Goal: Task Accomplishment & Management: Complete application form

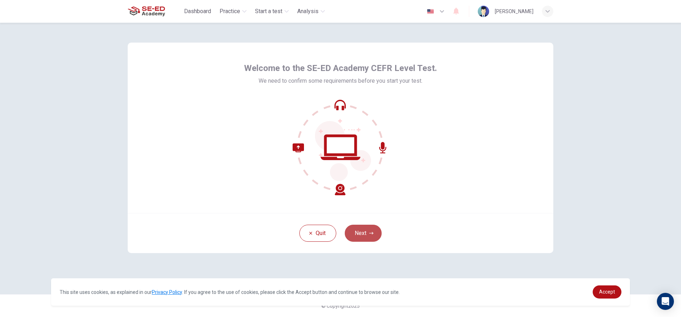
click at [363, 233] on button "Next" at bounding box center [363, 232] width 37 height 17
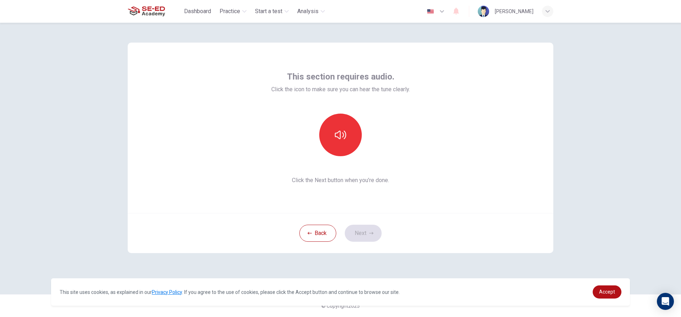
click at [602, 264] on div "This section requires audio. Click the icon to make sure you can hear the tune …" at bounding box center [340, 170] width 681 height 294
click at [602, 110] on div "This section requires audio. Click the icon to make sure you can hear the tune …" at bounding box center [340, 170] width 681 height 294
click at [606, 286] on link "Accept" at bounding box center [606, 291] width 29 height 13
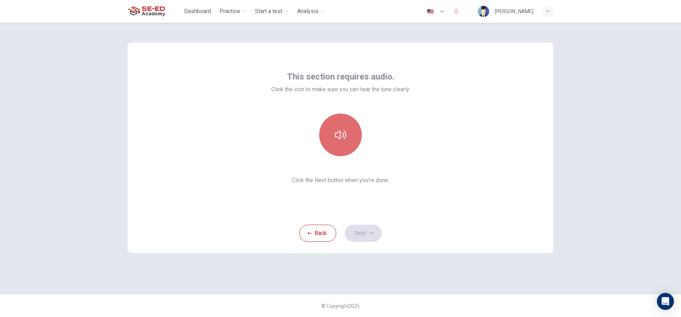
click at [345, 133] on icon "button" at bounding box center [340, 134] width 11 height 9
click at [342, 133] on icon "button" at bounding box center [340, 134] width 11 height 11
click at [342, 133] on icon "button" at bounding box center [340, 134] width 11 height 9
click at [342, 133] on icon "button" at bounding box center [340, 134] width 11 height 11
click at [337, 128] on button "button" at bounding box center [340, 134] width 43 height 43
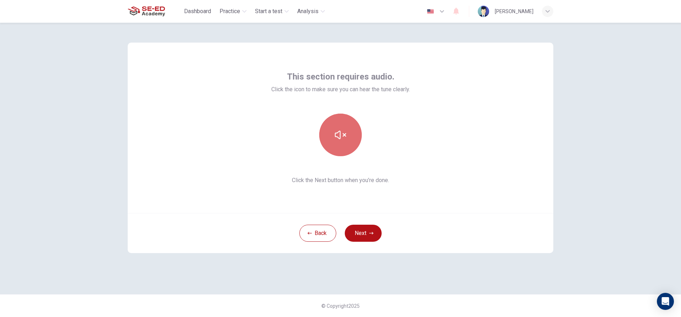
click at [337, 128] on button "button" at bounding box center [340, 134] width 43 height 43
click at [333, 129] on button "button" at bounding box center [340, 134] width 43 height 43
click at [344, 132] on icon "button" at bounding box center [340, 134] width 11 height 11
click at [343, 132] on icon "button" at bounding box center [340, 134] width 11 height 11
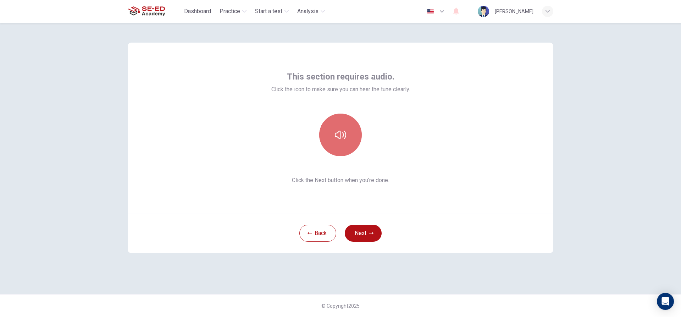
click at [330, 124] on button "button" at bounding box center [340, 134] width 43 height 43
click at [333, 123] on button "button" at bounding box center [340, 134] width 43 height 43
click at [344, 142] on button "button" at bounding box center [340, 134] width 43 height 43
click at [364, 229] on button "Next" at bounding box center [363, 232] width 37 height 17
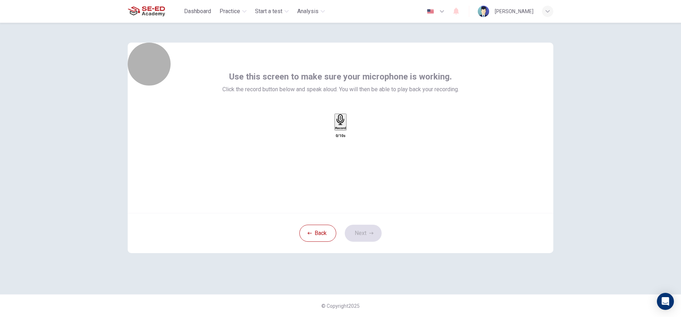
click at [335, 125] on icon "button" at bounding box center [340, 119] width 11 height 11
click at [340, 160] on icon "button" at bounding box center [340, 163] width 5 height 7
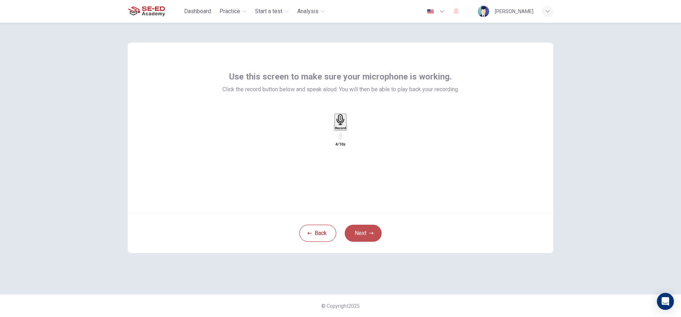
click at [372, 235] on button "Next" at bounding box center [363, 232] width 37 height 17
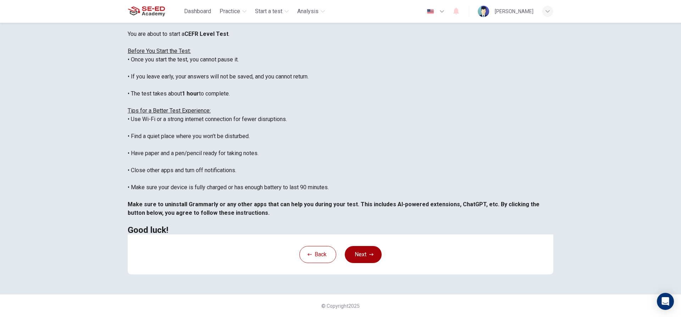
click at [374, 252] on button "Next" at bounding box center [363, 254] width 37 height 17
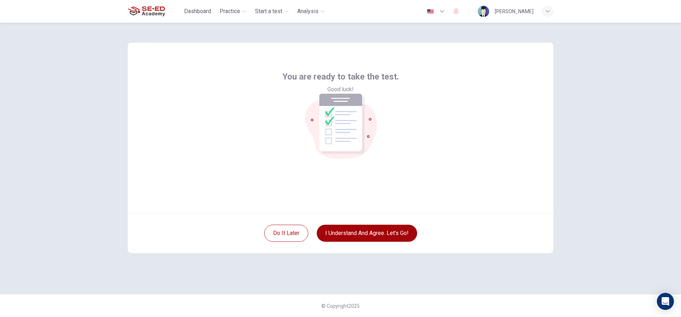
click at [343, 232] on button "I understand and agree. Let’s go!" at bounding box center [367, 232] width 100 height 17
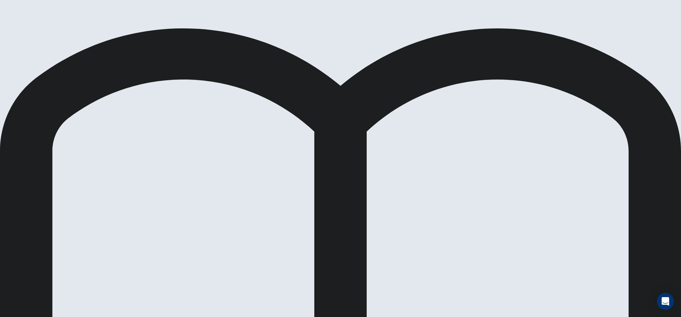
drag, startPoint x: 252, startPoint y: 101, endPoint x: 252, endPoint y: 106, distance: 4.3
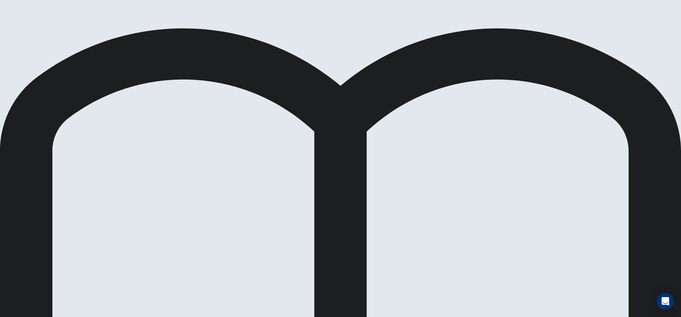
drag, startPoint x: 365, startPoint y: 217, endPoint x: 383, endPoint y: 221, distance: 18.0
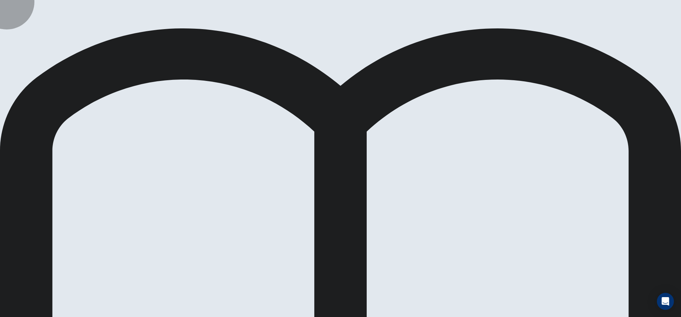
drag, startPoint x: 149, startPoint y: 193, endPoint x: 160, endPoint y: 195, distance: 11.2
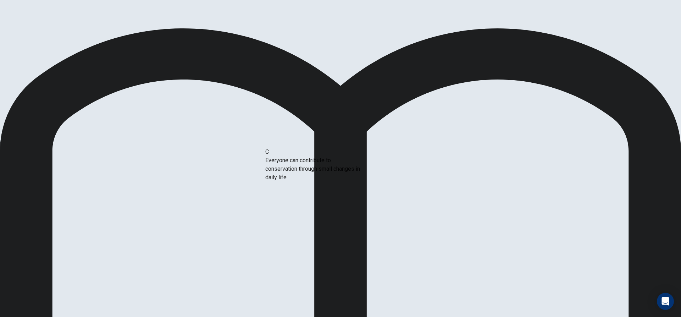
drag, startPoint x: 243, startPoint y: 241, endPoint x: 293, endPoint y: 177, distance: 81.2
drag, startPoint x: 194, startPoint y: 190, endPoint x: 321, endPoint y: 206, distance: 128.7
drag, startPoint x: 191, startPoint y: 178, endPoint x: 322, endPoint y: 231, distance: 141.4
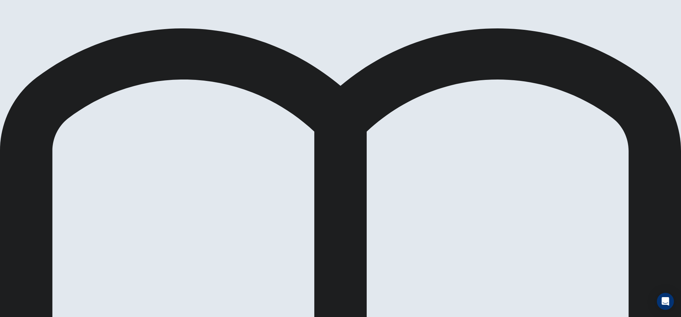
scroll to position [35, 0]
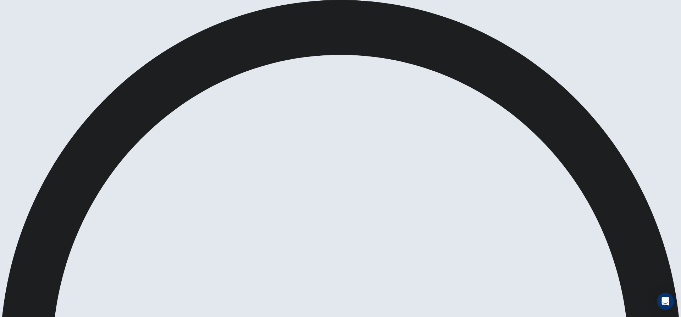
drag, startPoint x: 246, startPoint y: 112, endPoint x: 282, endPoint y: 95, distance: 39.3
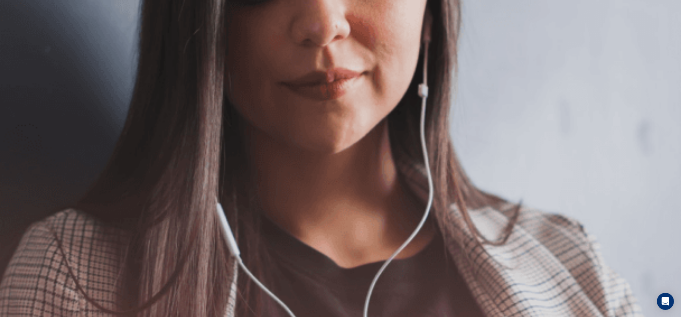
scroll to position [31, 0]
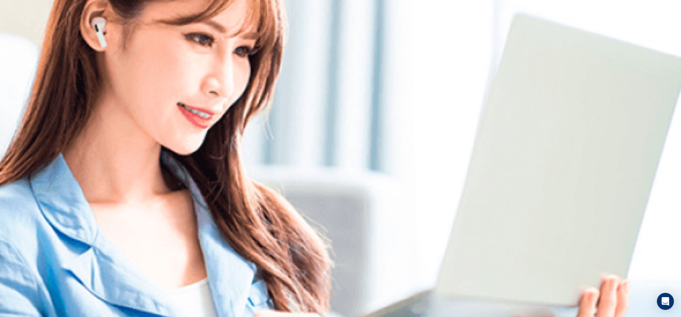
scroll to position [0, 0]
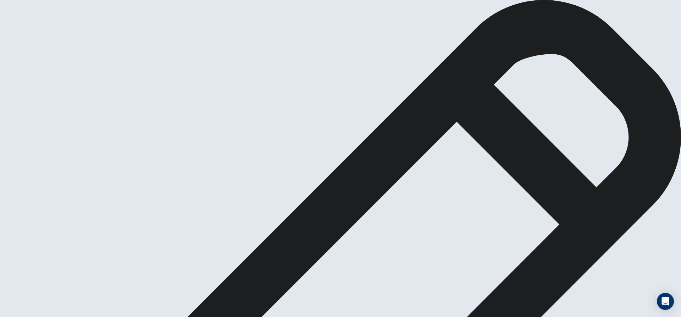
drag, startPoint x: 149, startPoint y: 64, endPoint x: 162, endPoint y: 65, distance: 13.2
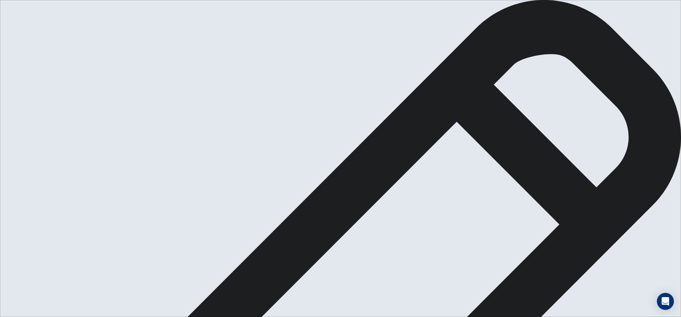
type textarea "Online learning has become more popular during covid19 time. Parents struggle a…"
